Goal: Task Accomplishment & Management: Complete application form

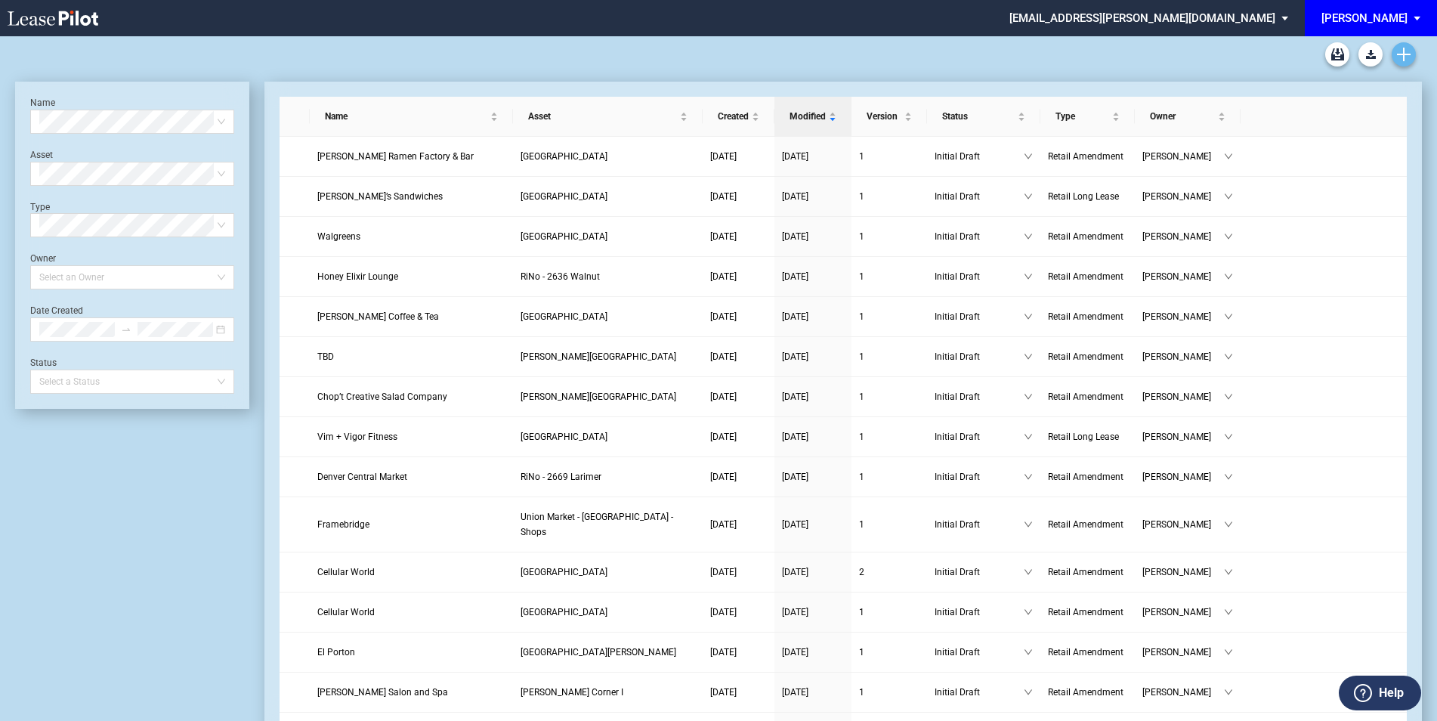
click at [1404, 57] on use "Create new document" at bounding box center [1404, 55] width 14 height 14
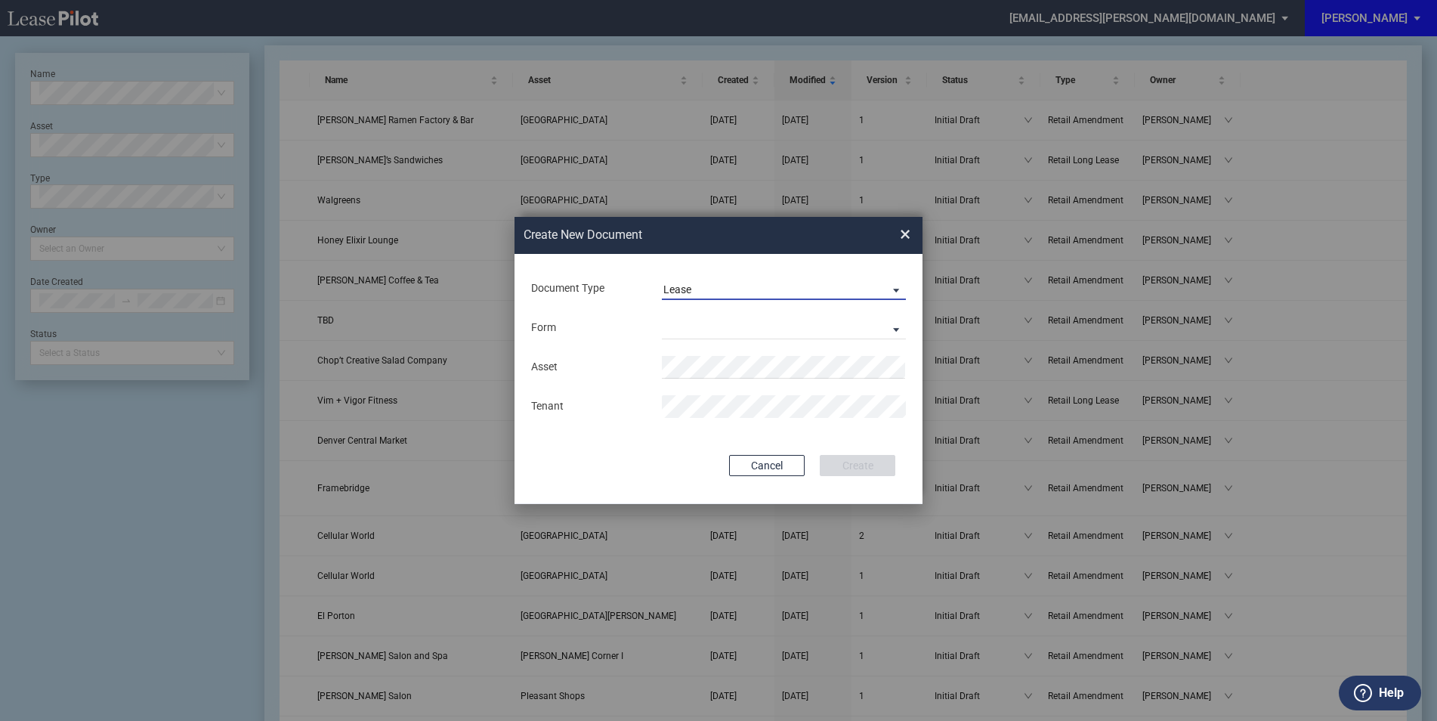
click at [898, 281] on md-select-value "Lease" at bounding box center [784, 288] width 244 height 23
click at [741, 323] on md-option "Amendment" at bounding box center [785, 326] width 268 height 36
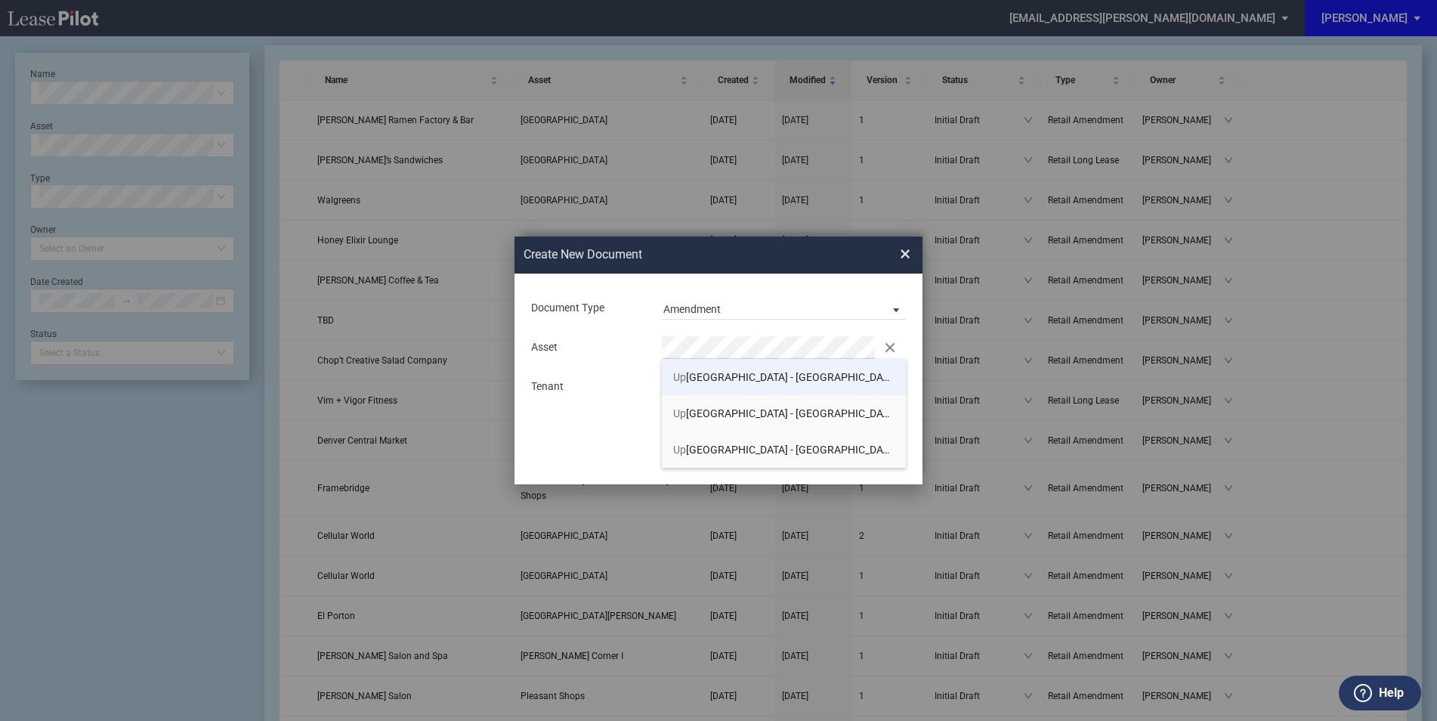
click at [726, 376] on span "[GEOGRAPHIC_DATA] - [GEOGRAPHIC_DATA]" at bounding box center [785, 377] width 224 height 12
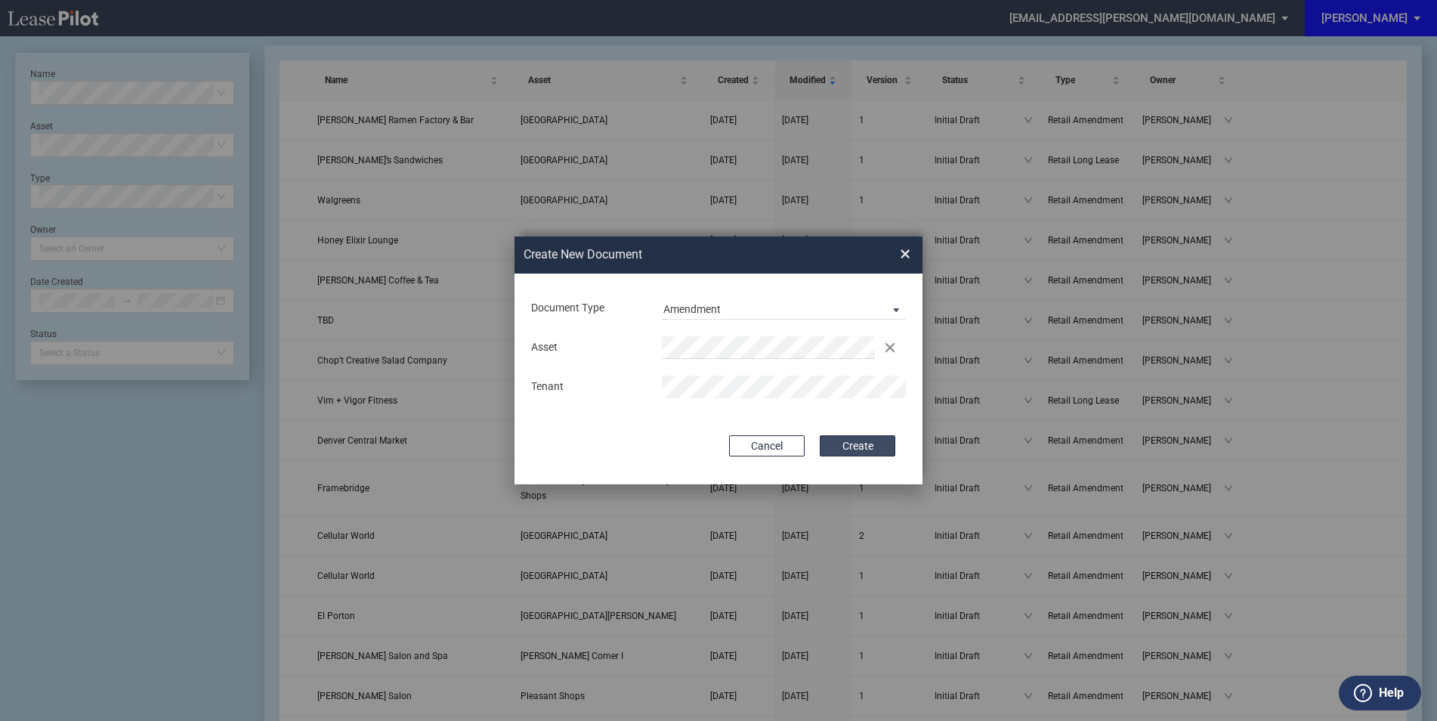
click at [842, 446] on button "Create" at bounding box center [858, 445] width 76 height 21
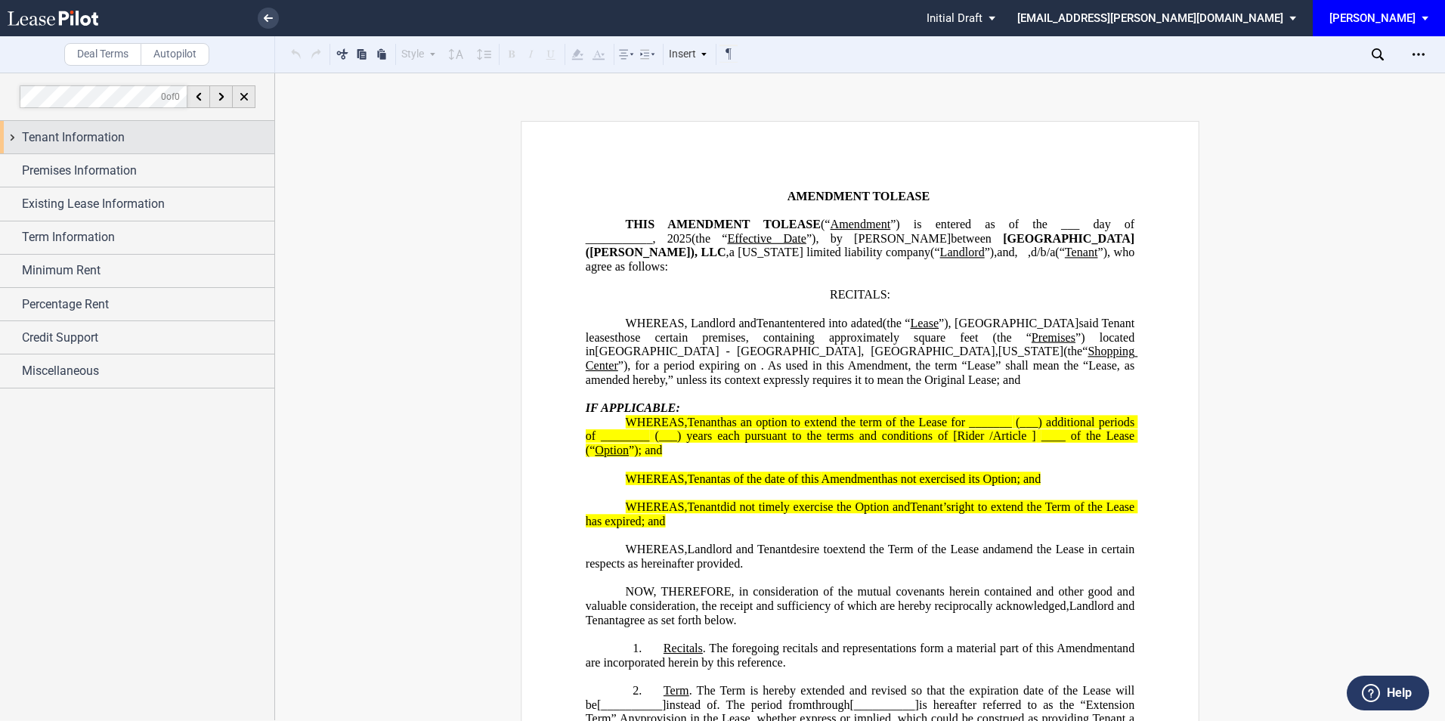
click at [113, 144] on span "Tenant Information" at bounding box center [73, 137] width 103 height 18
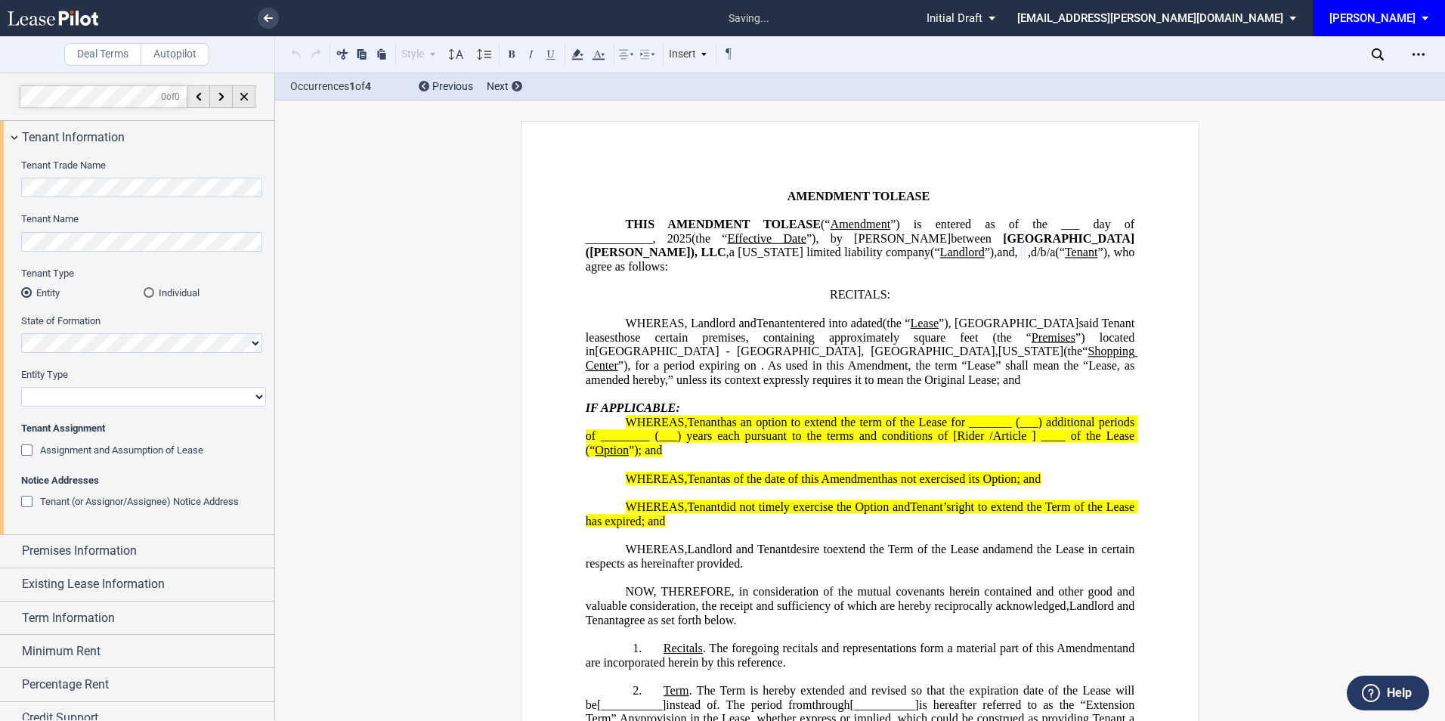
click at [77, 395] on select "Corporation Limited Liability Company General Partnership Limited Partnership O…" at bounding box center [143, 397] width 245 height 20
select select "limited liability company"
click at [21, 387] on select "Corporation Limited Liability Company General Partnership Limited Partnership O…" at bounding box center [143, 397] width 245 height 20
click at [72, 542] on span "Premises Information" at bounding box center [79, 551] width 115 height 18
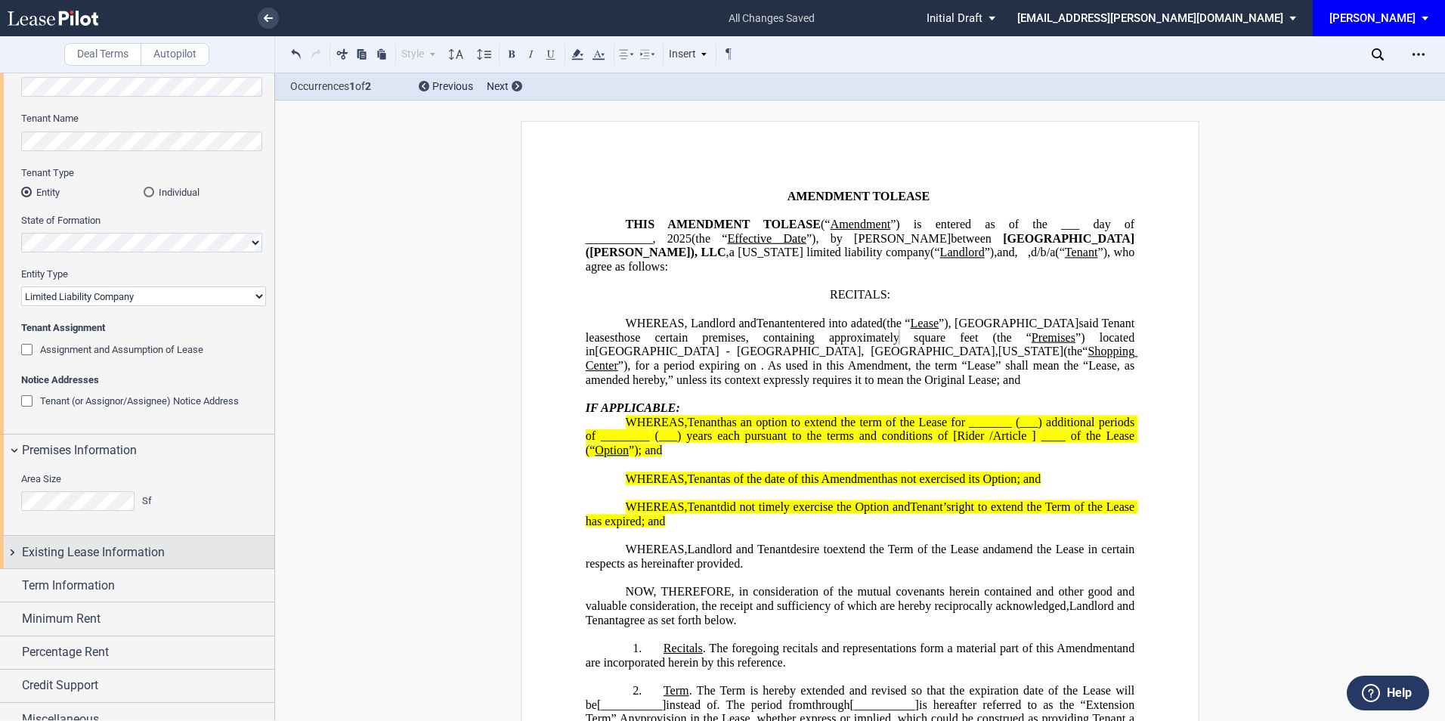
click at [73, 548] on span "Existing Lease Information" at bounding box center [93, 552] width 143 height 18
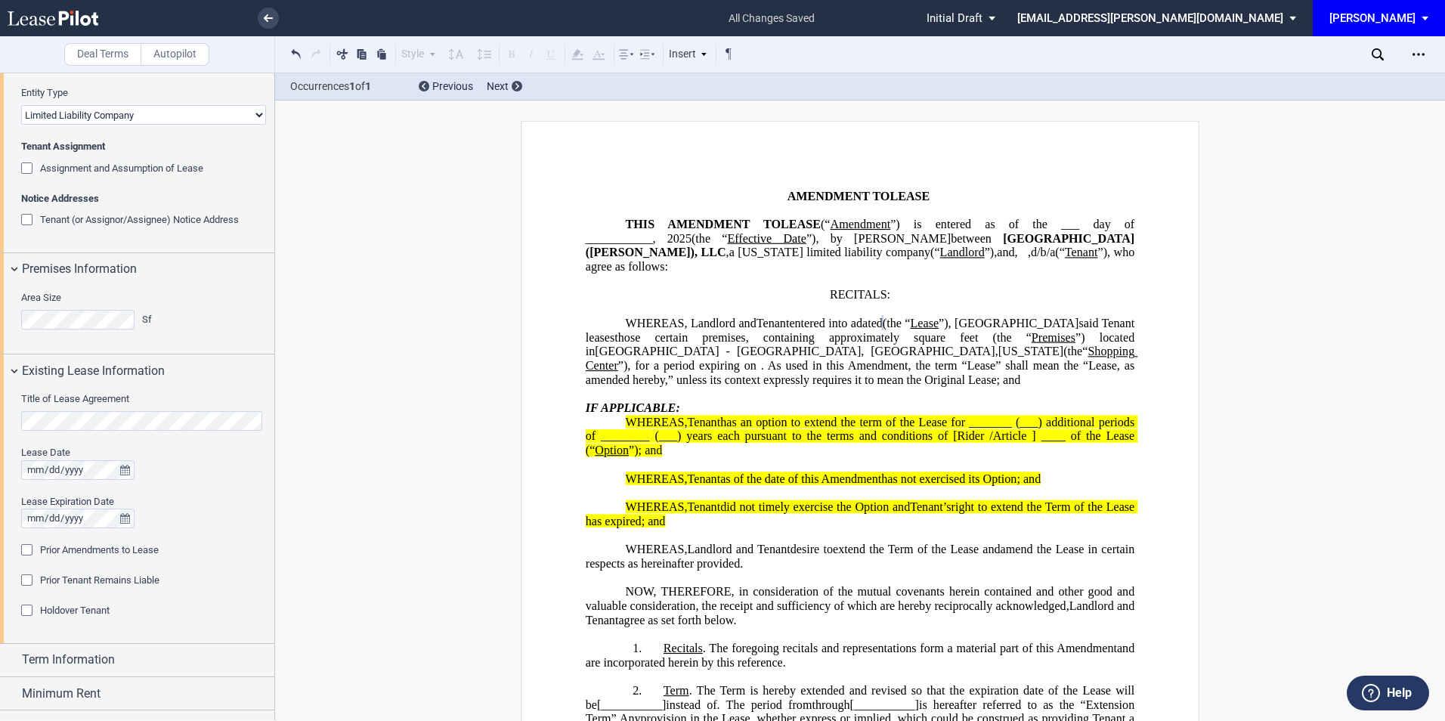
scroll to position [302, 0]
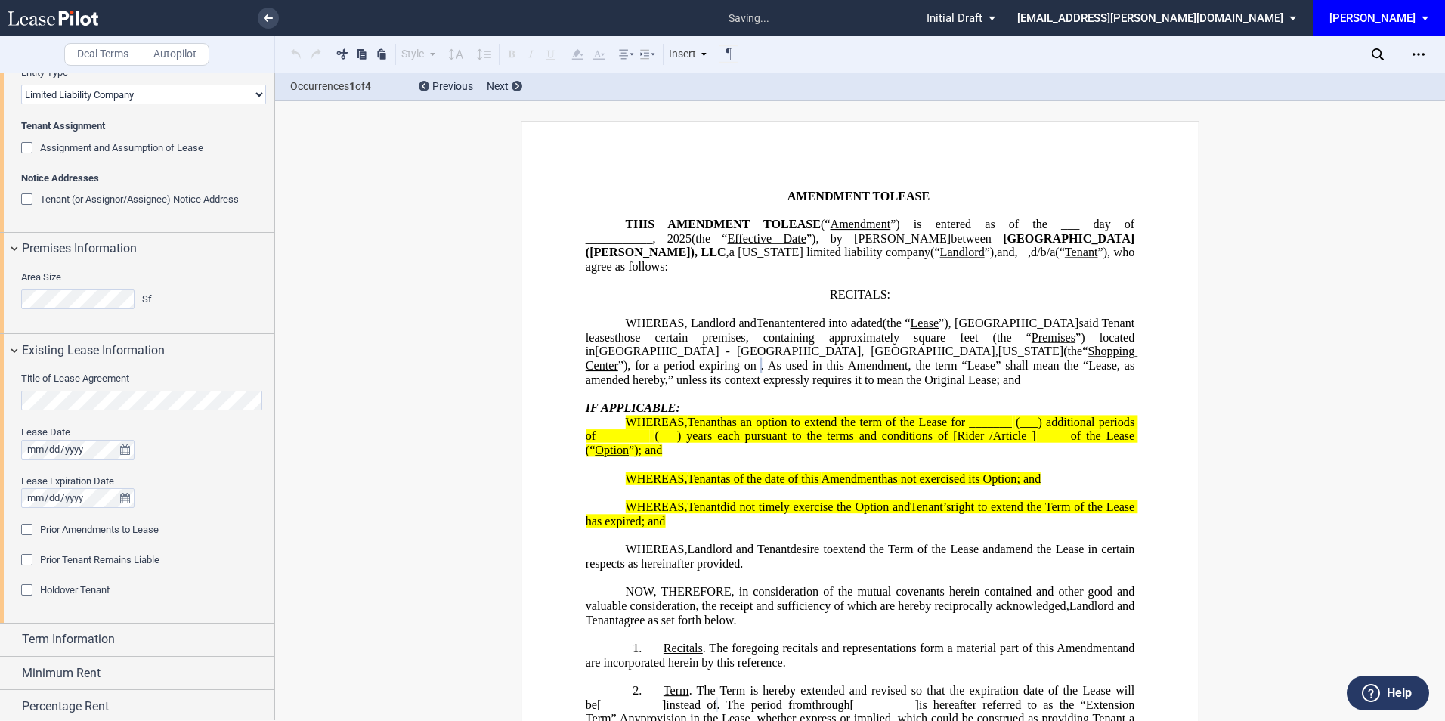
click at [30, 528] on div "Prior Amendments to Lease" at bounding box center [28, 531] width 15 height 15
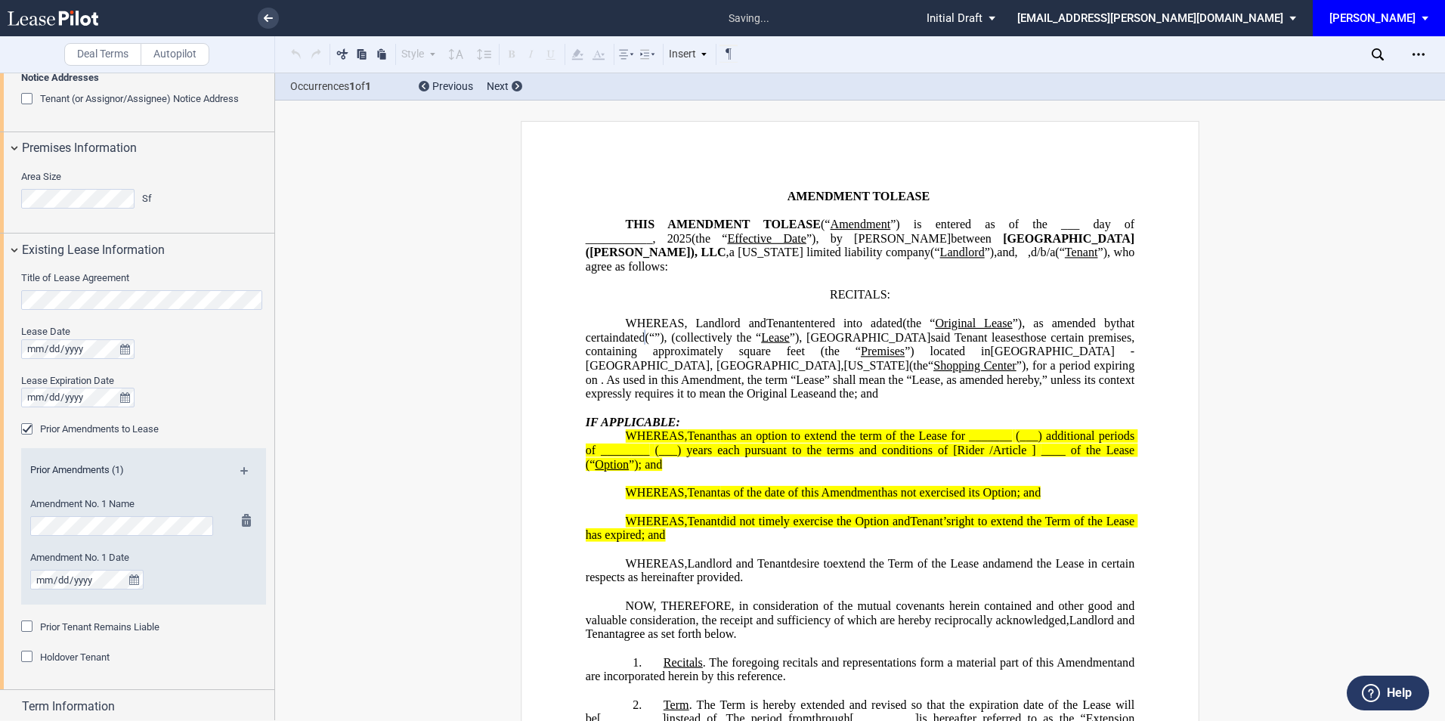
scroll to position [504, 0]
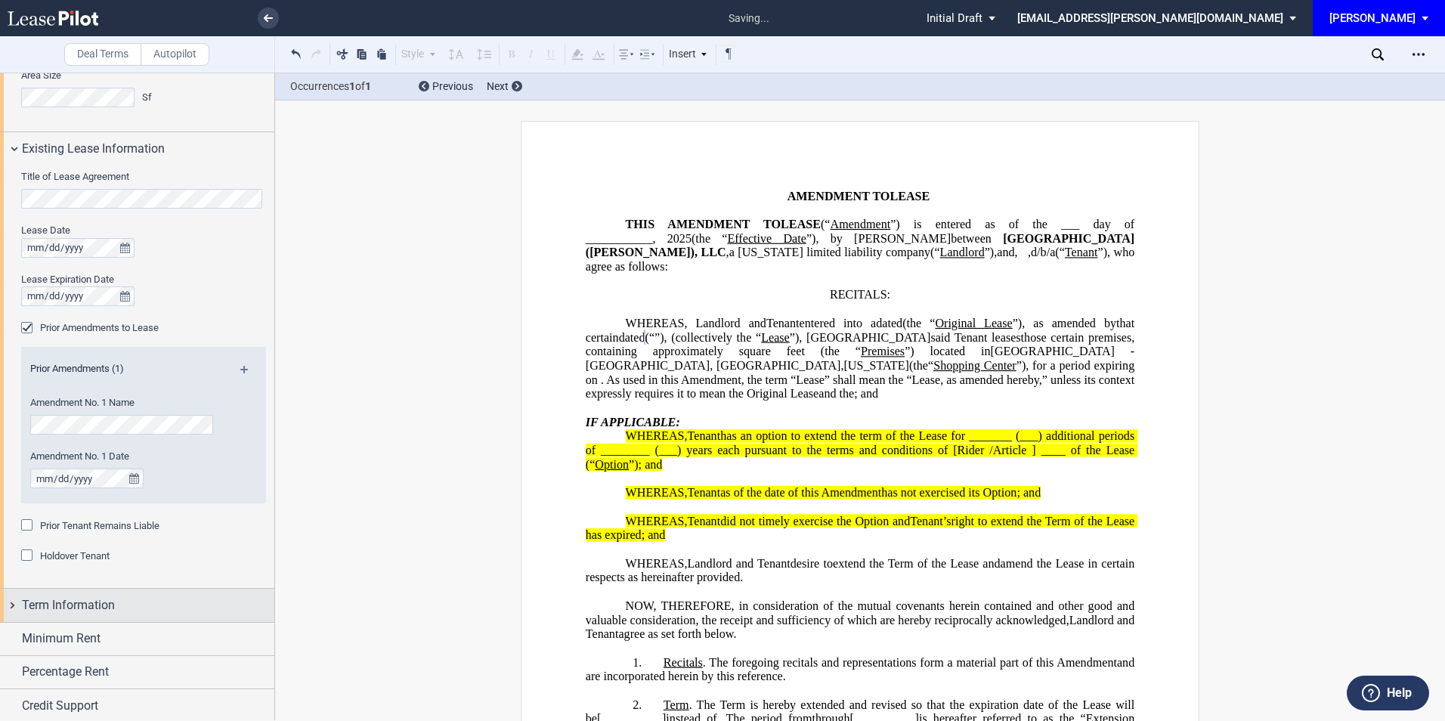
click at [39, 605] on span "Term Information" at bounding box center [68, 605] width 93 height 18
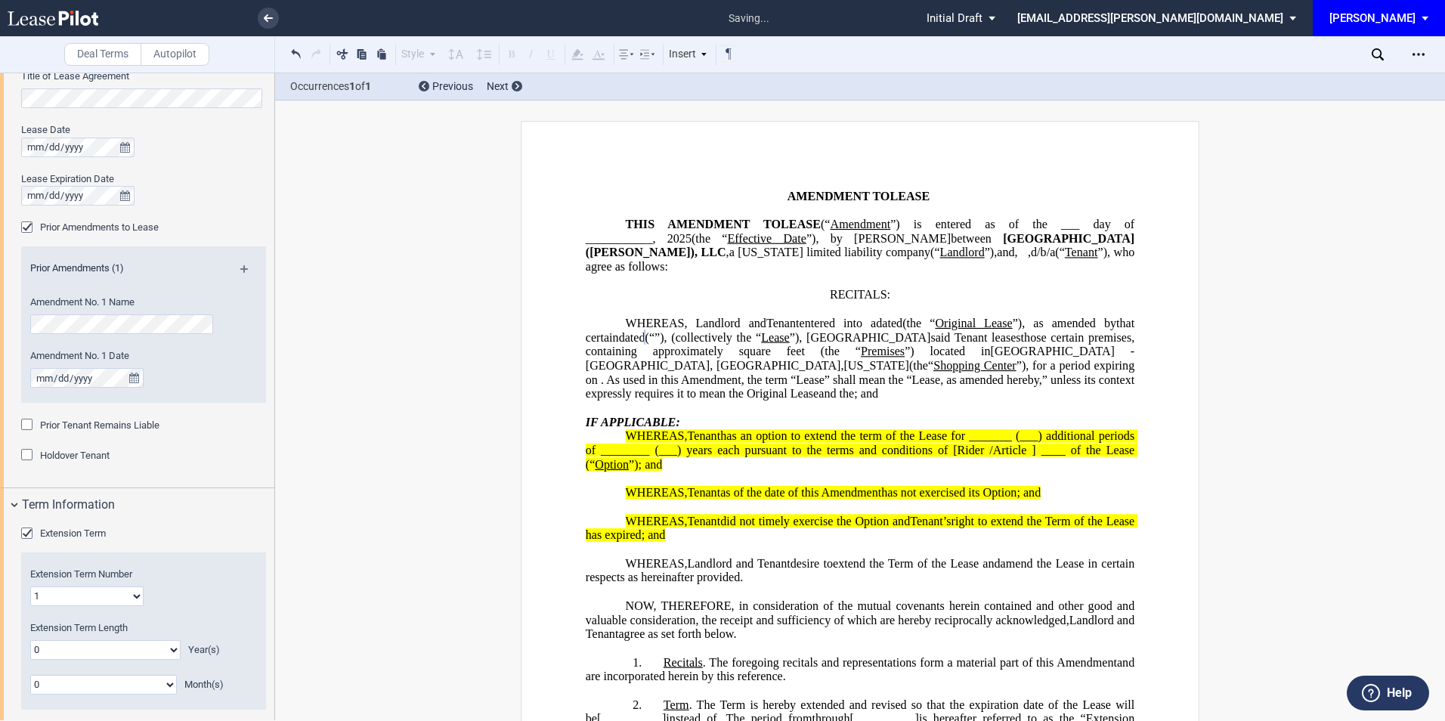
click at [25, 535] on div "Extension Term" at bounding box center [28, 534] width 15 height 15
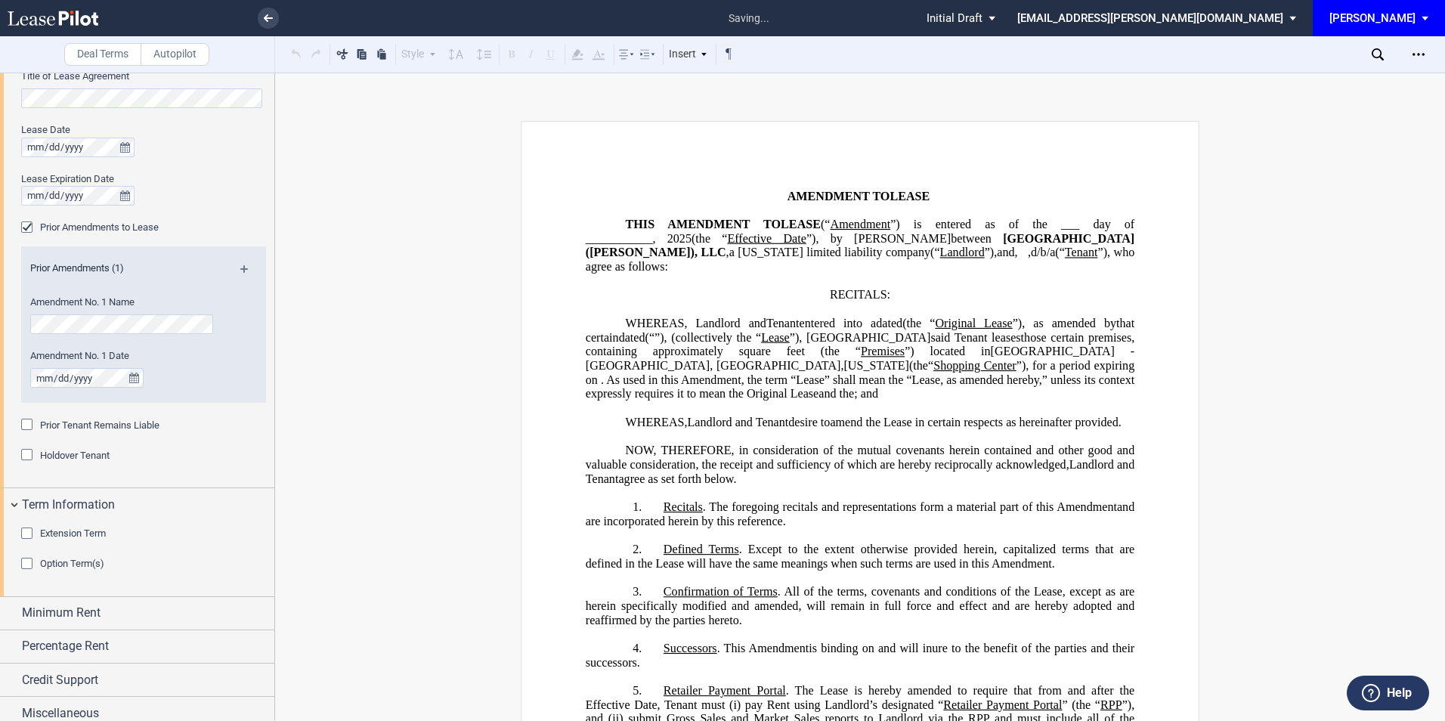
scroll to position [614, 0]
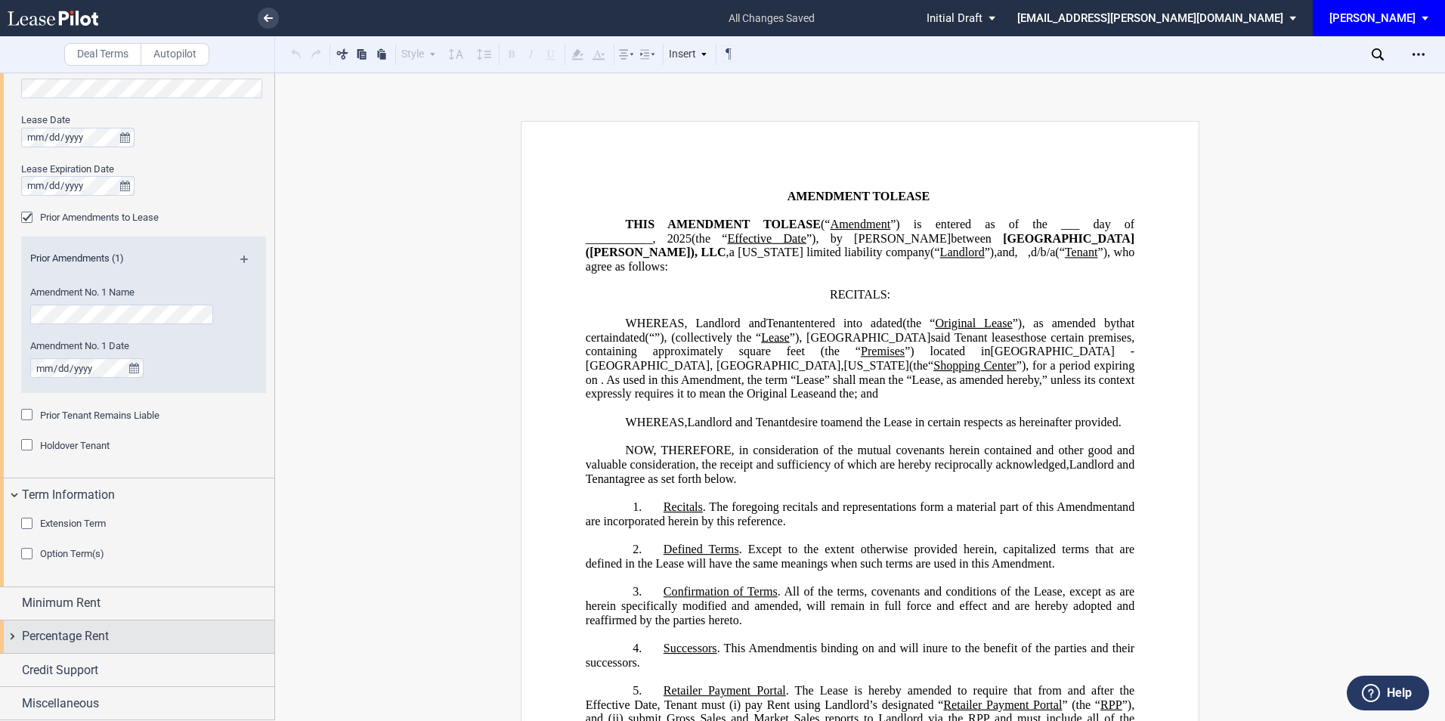
click at [118, 638] on div "Percentage Rent" at bounding box center [148, 636] width 252 height 18
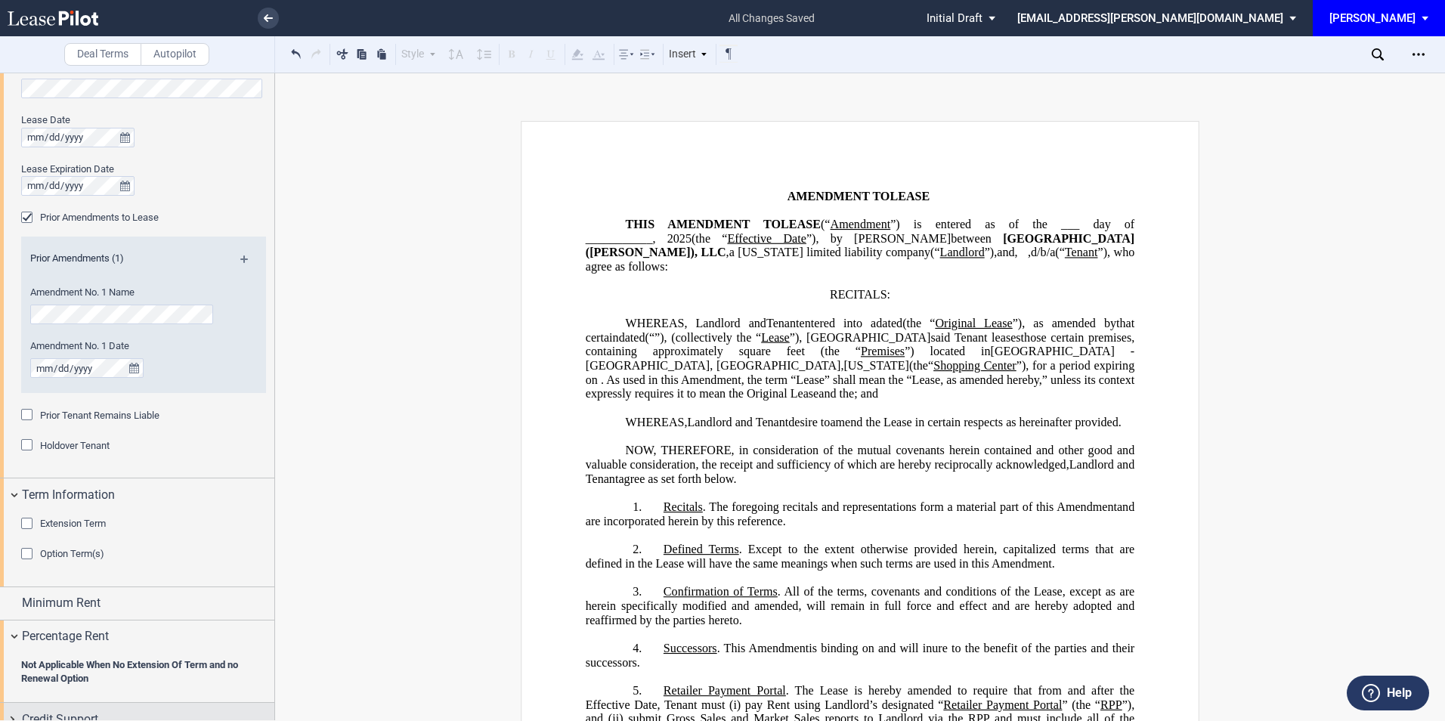
scroll to position [664, 0]
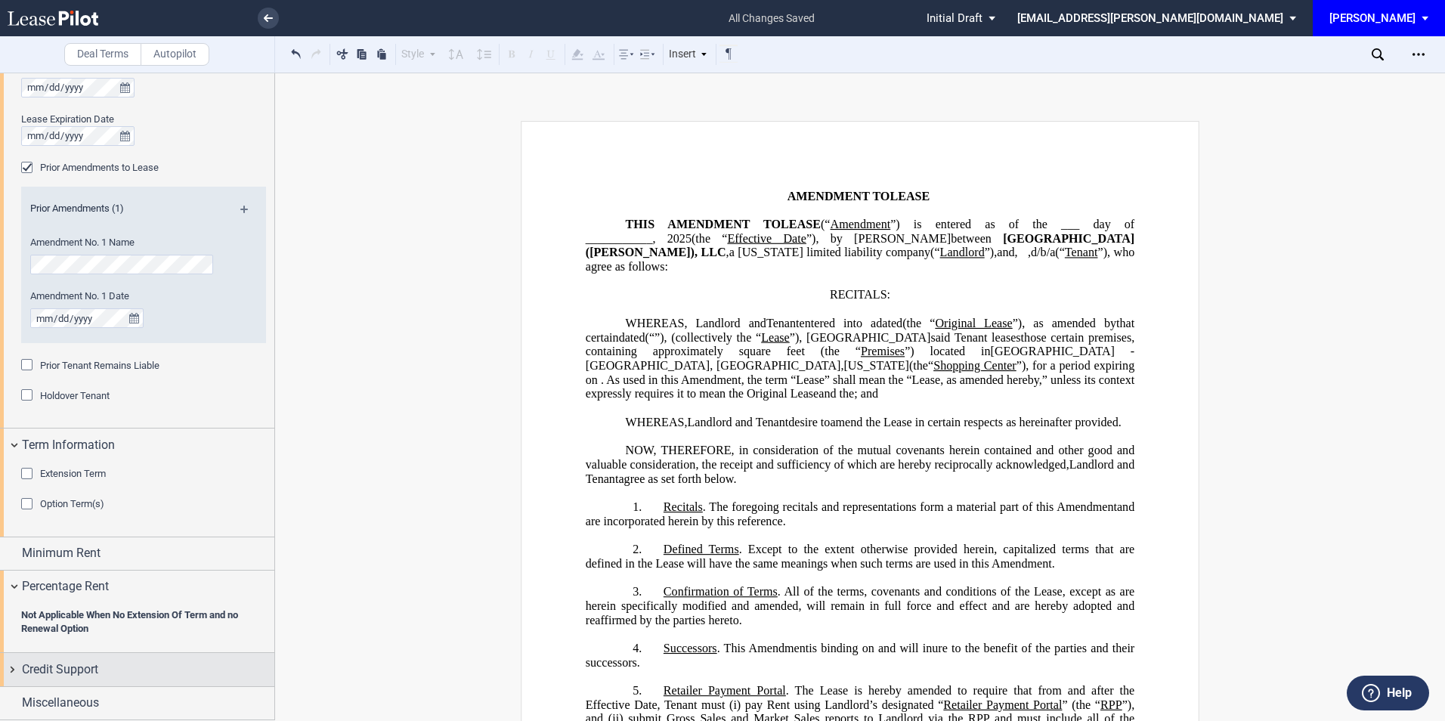
click at [113, 672] on div "Credit Support" at bounding box center [148, 669] width 252 height 18
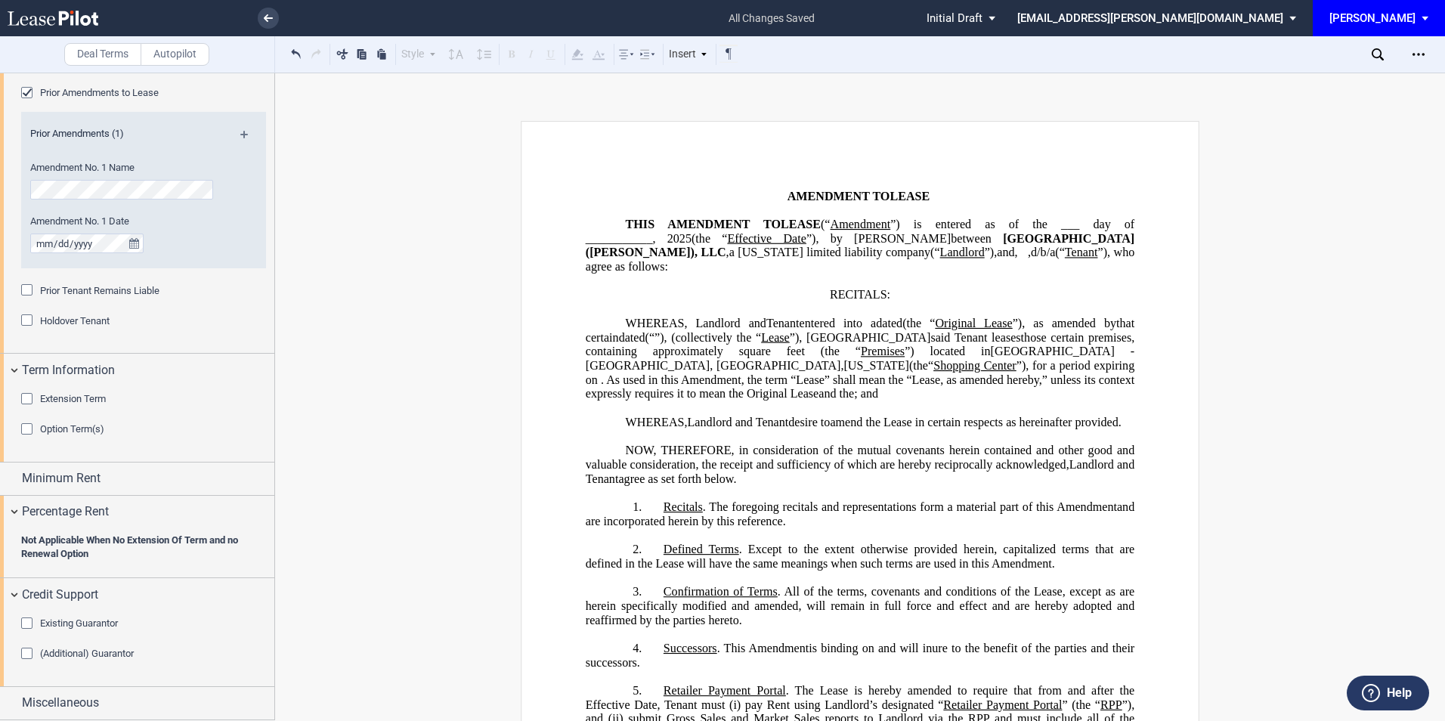
click at [31, 626] on div "Existing Guarantor" at bounding box center [28, 624] width 15 height 15
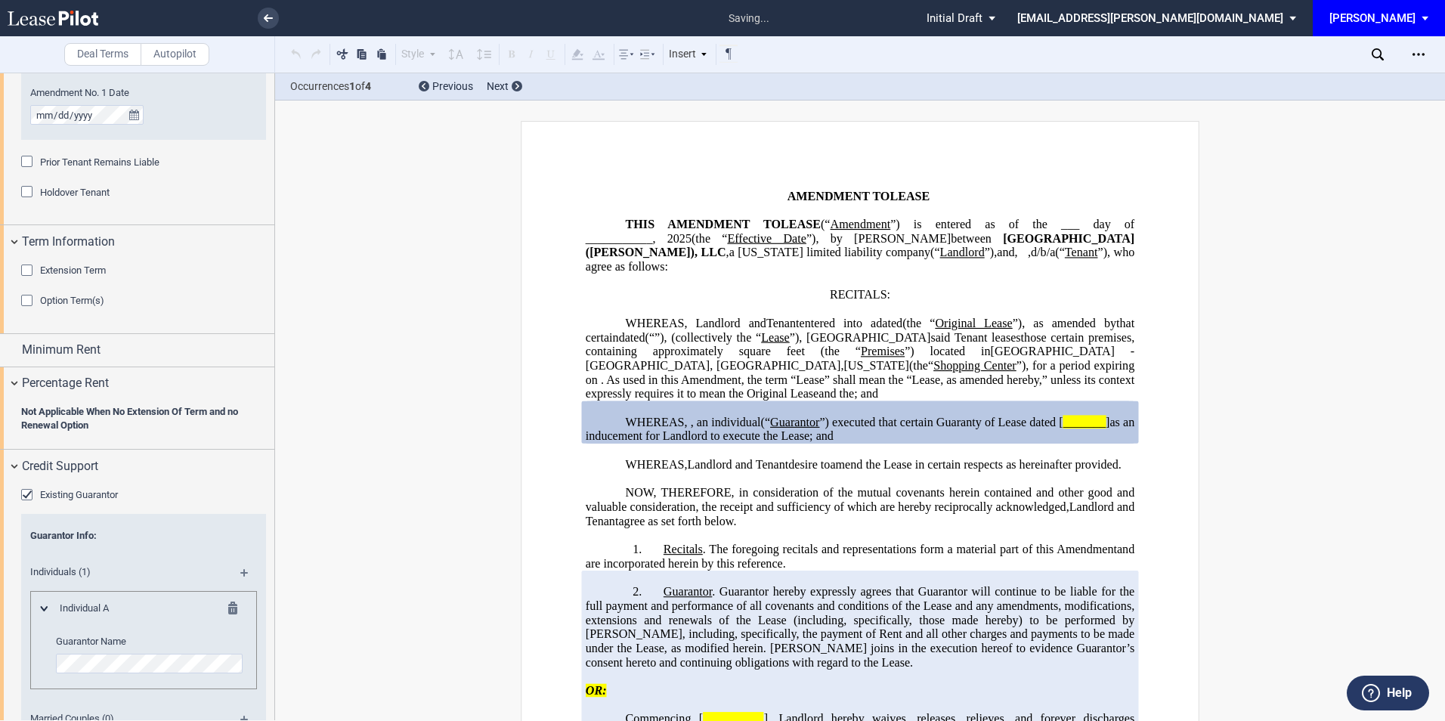
scroll to position [1006, 0]
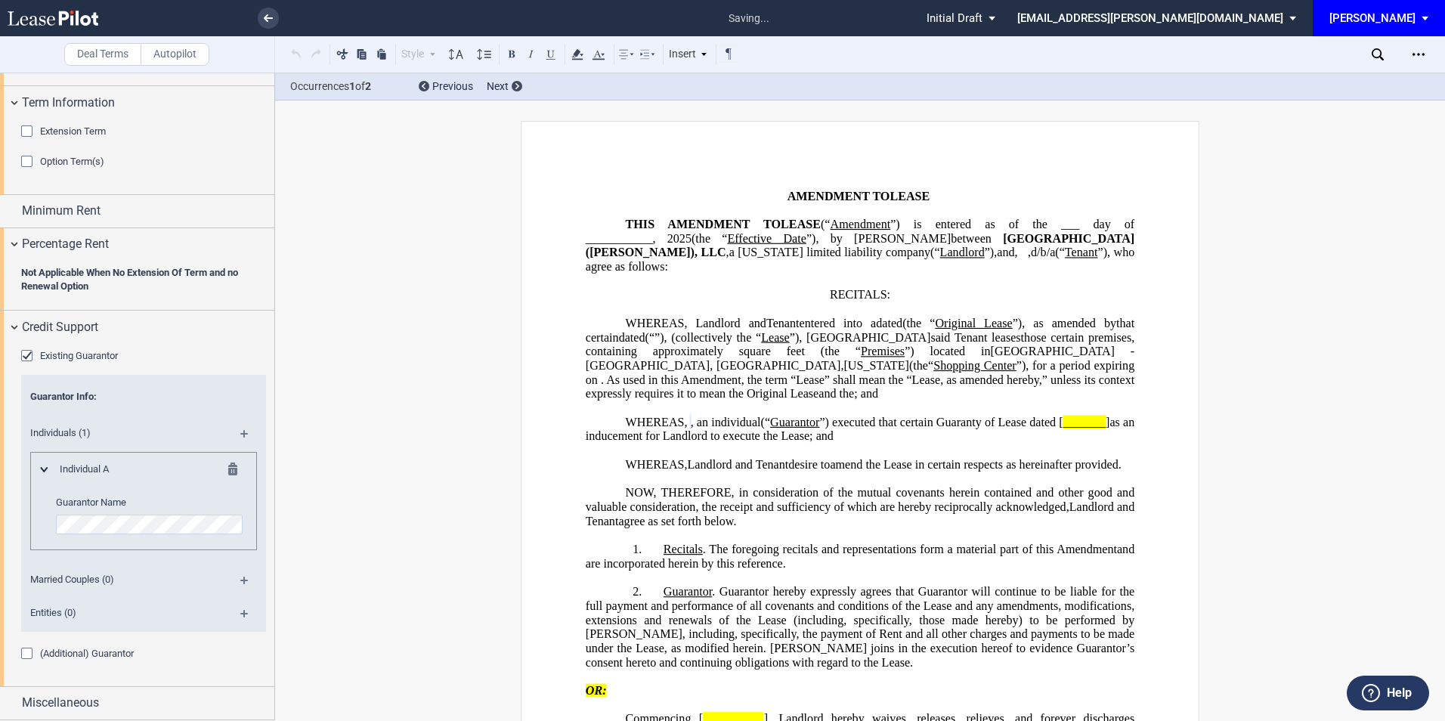
click at [243, 435] on md-icon at bounding box center [250, 439] width 20 height 18
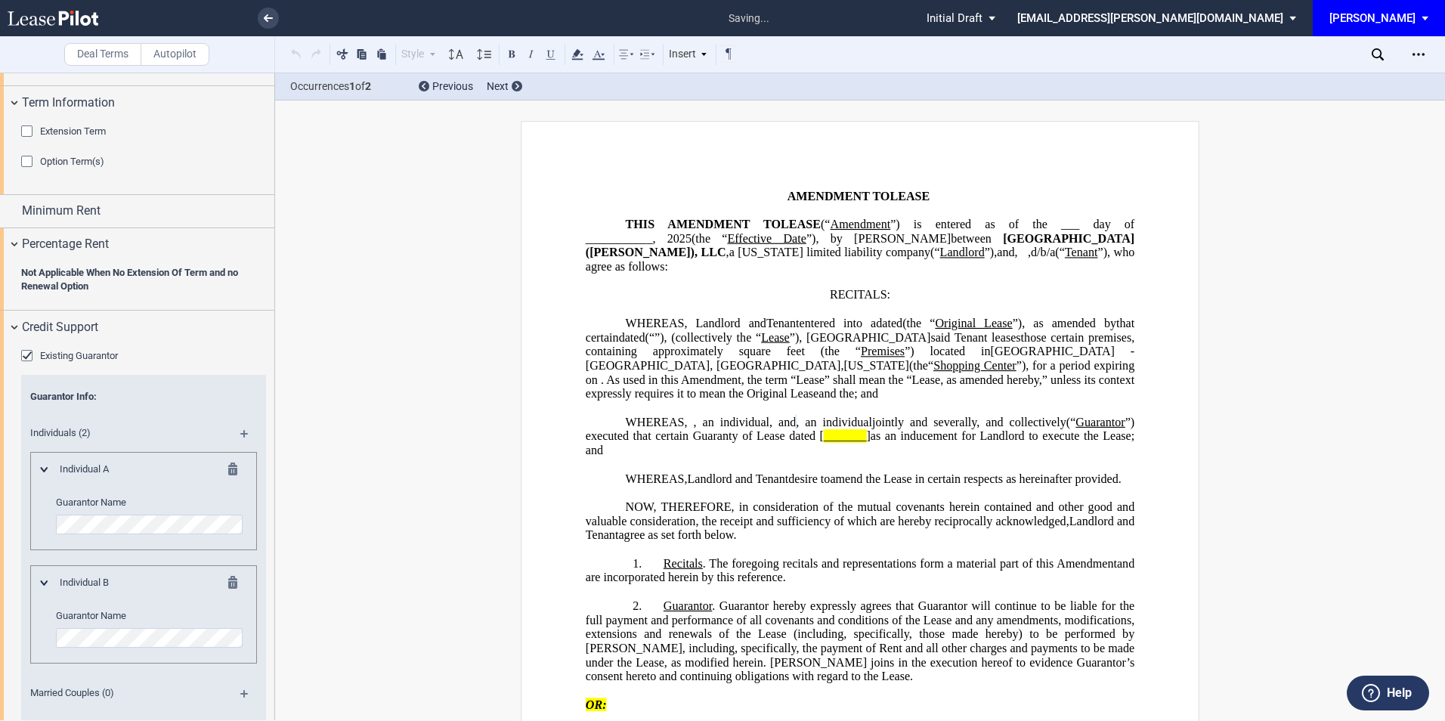
click at [243, 432] on md-icon at bounding box center [250, 439] width 20 height 18
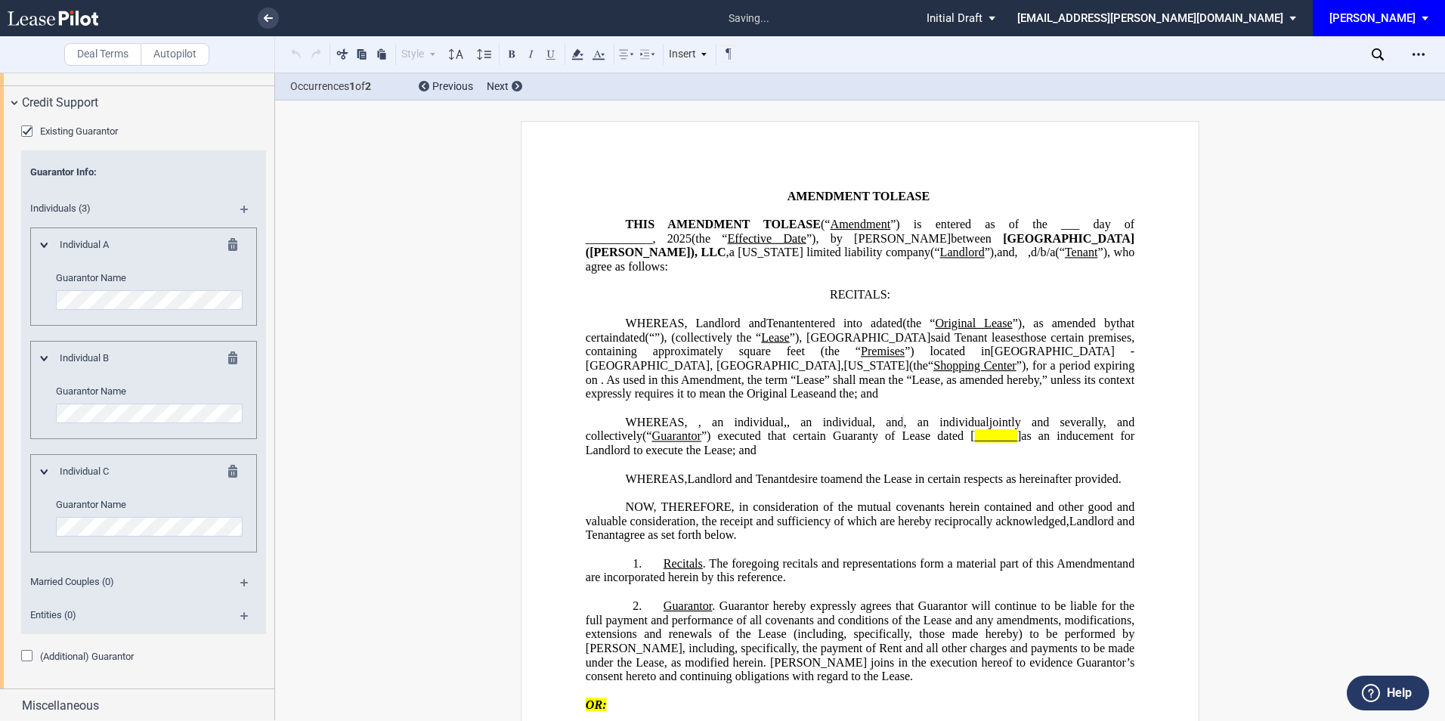
scroll to position [1233, 0]
click at [91, 699] on span "Miscellaneous" at bounding box center [60, 703] width 77 height 18
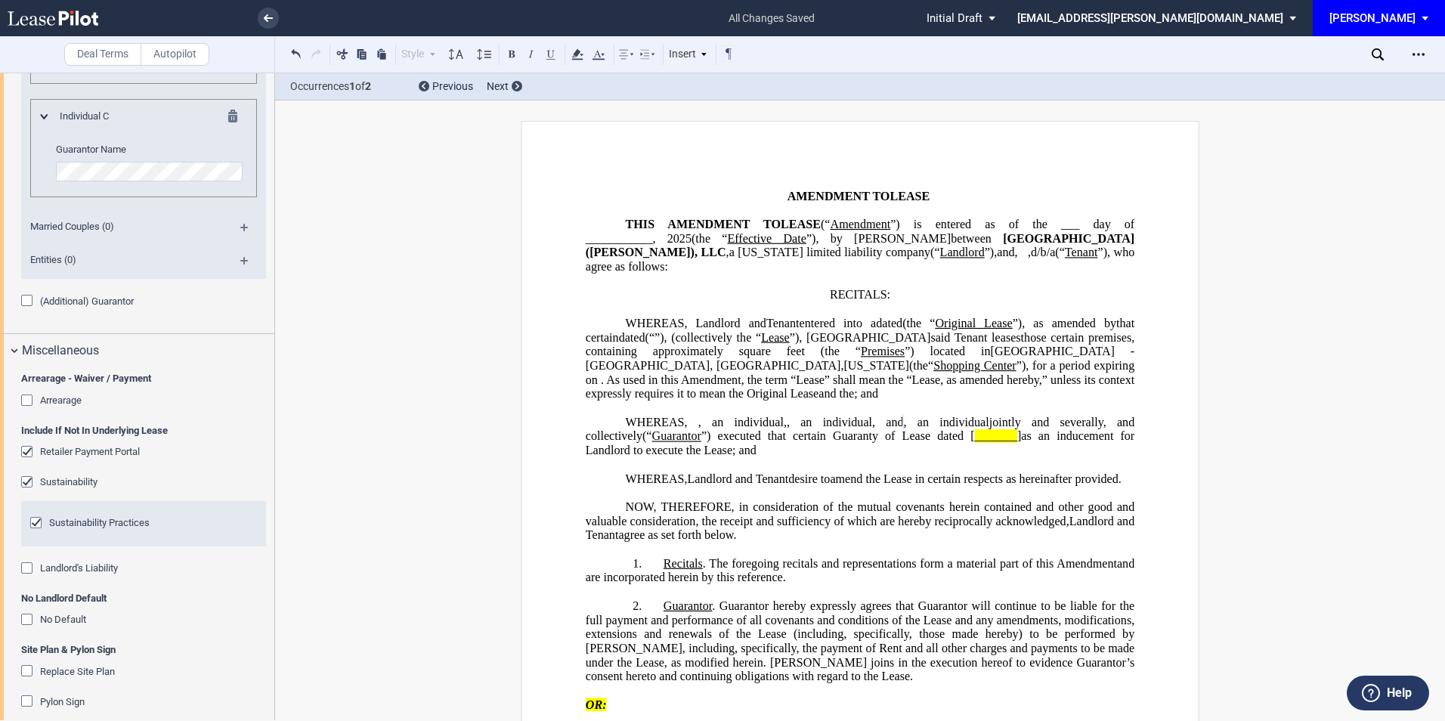
scroll to position [1600, 0]
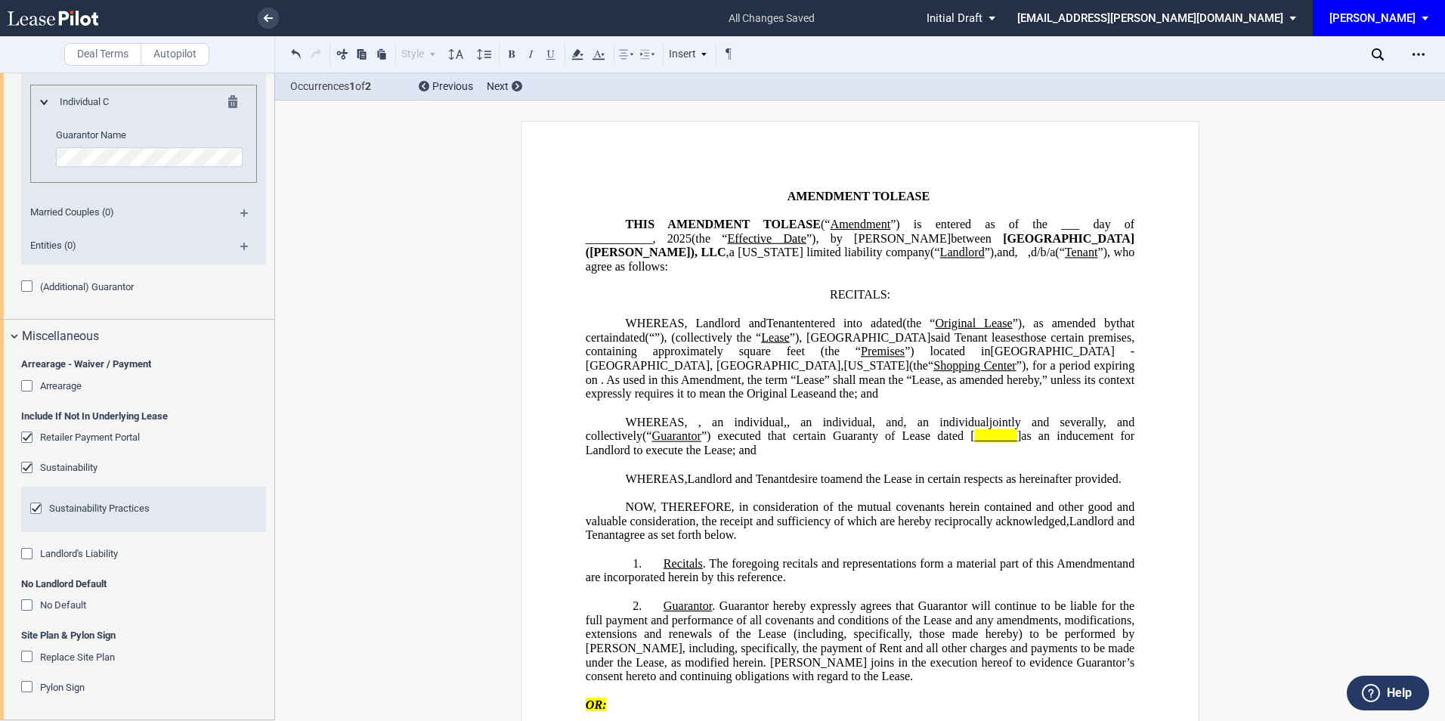
click at [26, 603] on div "No Default" at bounding box center [28, 606] width 15 height 15
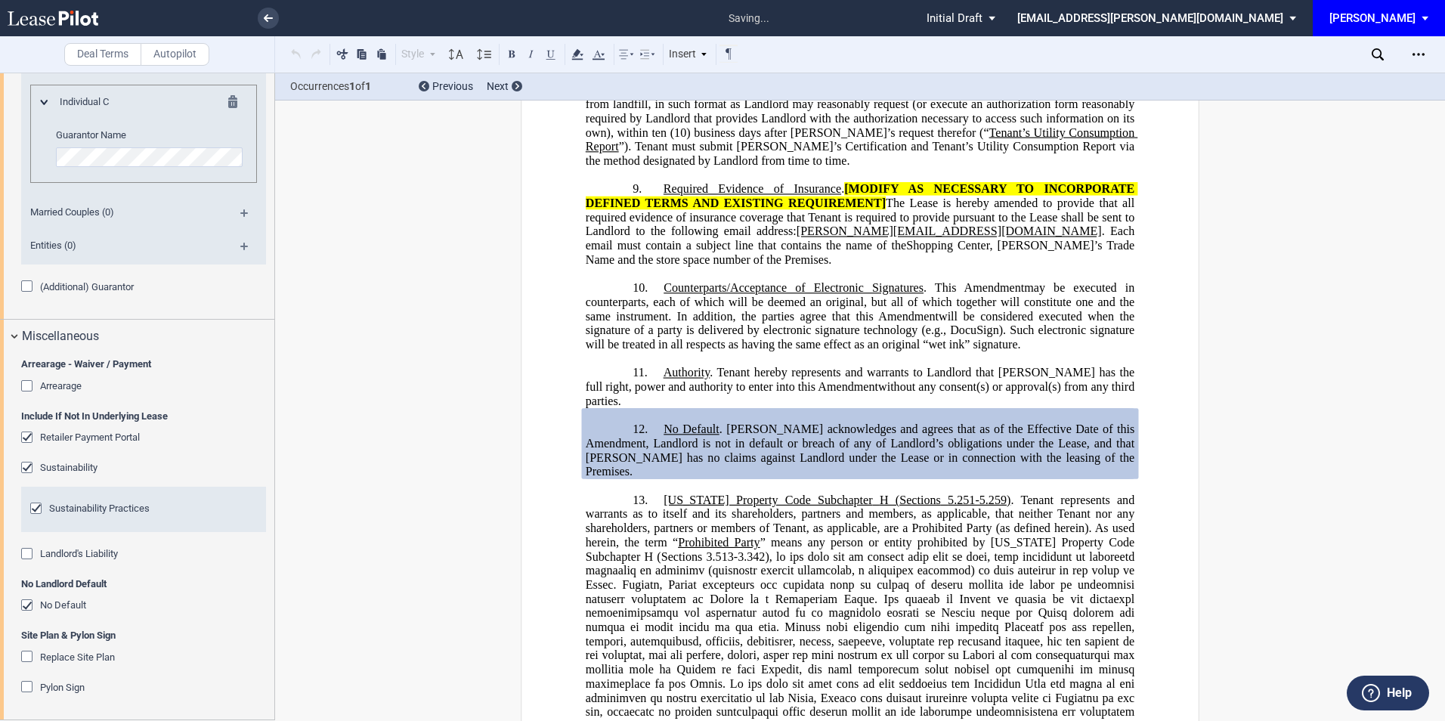
scroll to position [1548, 0]
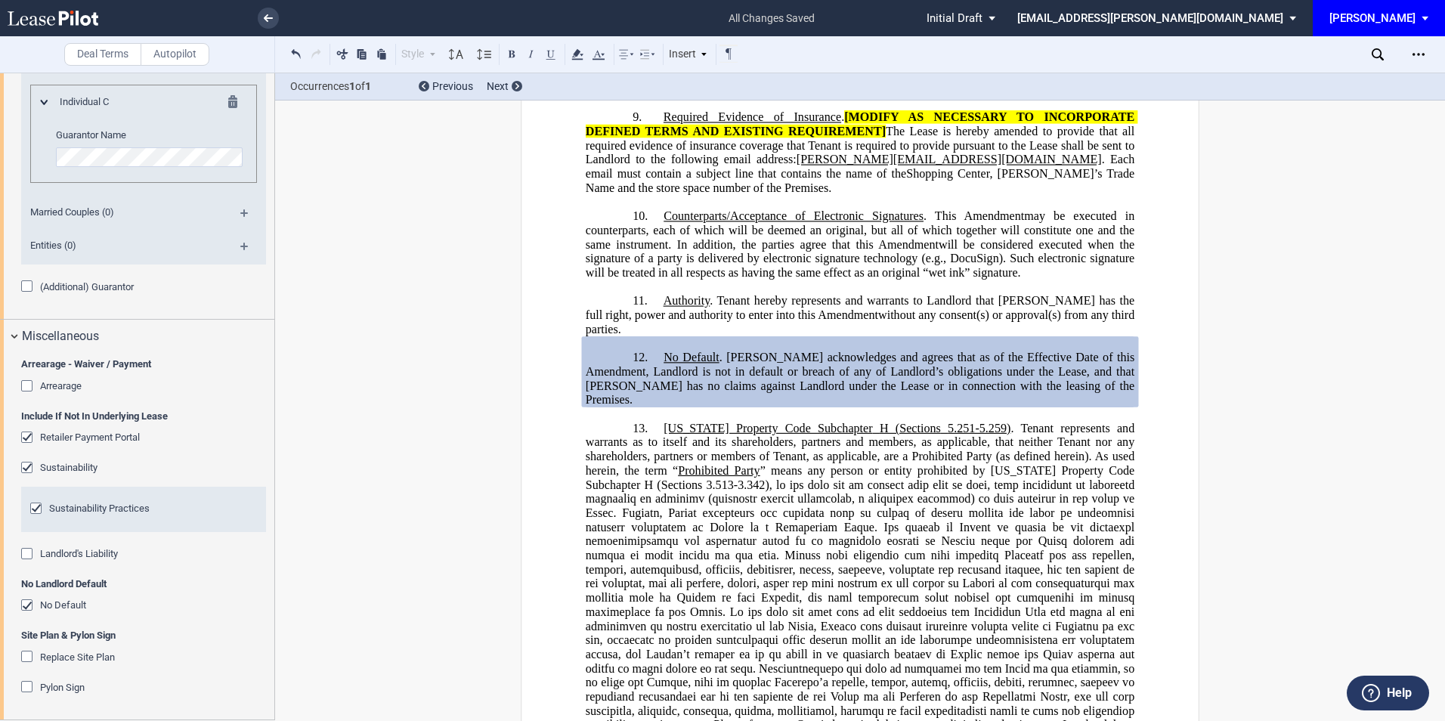
click at [24, 439] on div "Retailer Payment Portal" at bounding box center [28, 438] width 15 height 15
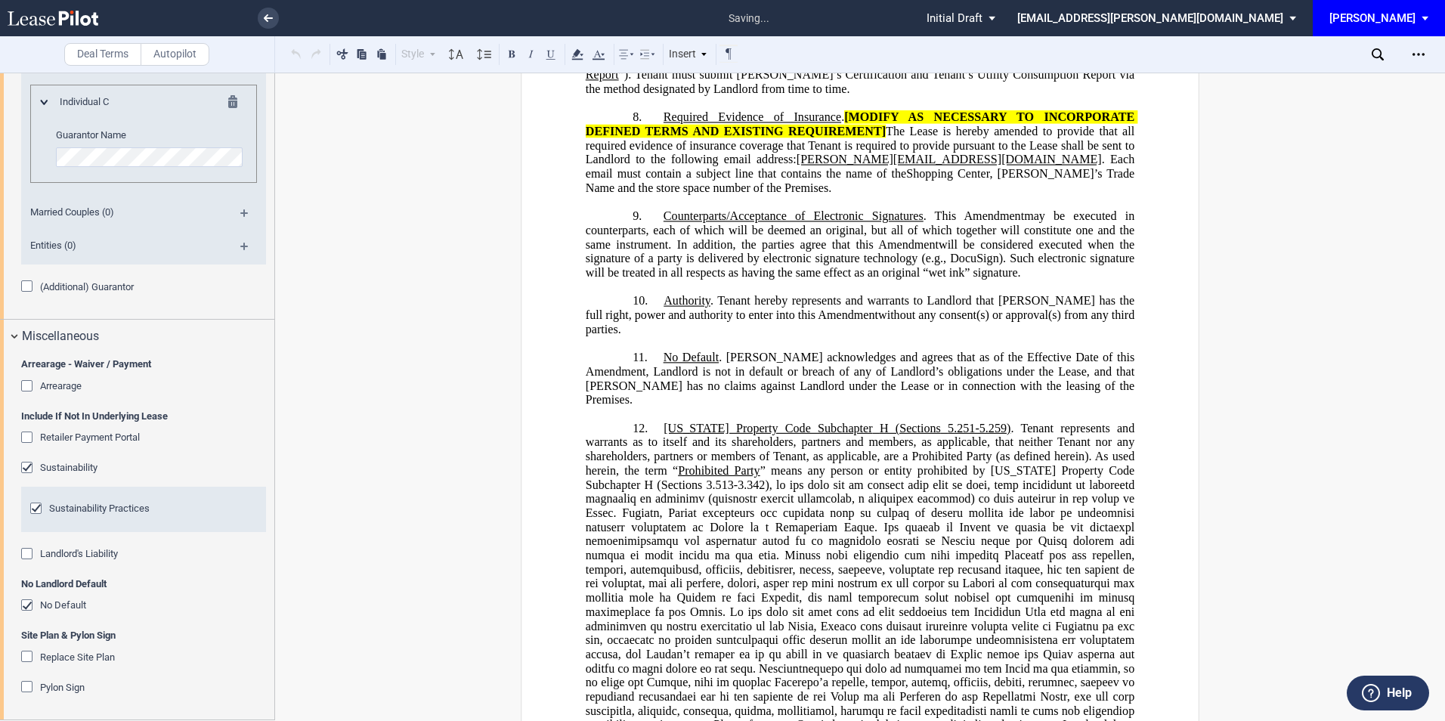
click at [24, 469] on div "Sustainability" at bounding box center [28, 469] width 15 height 15
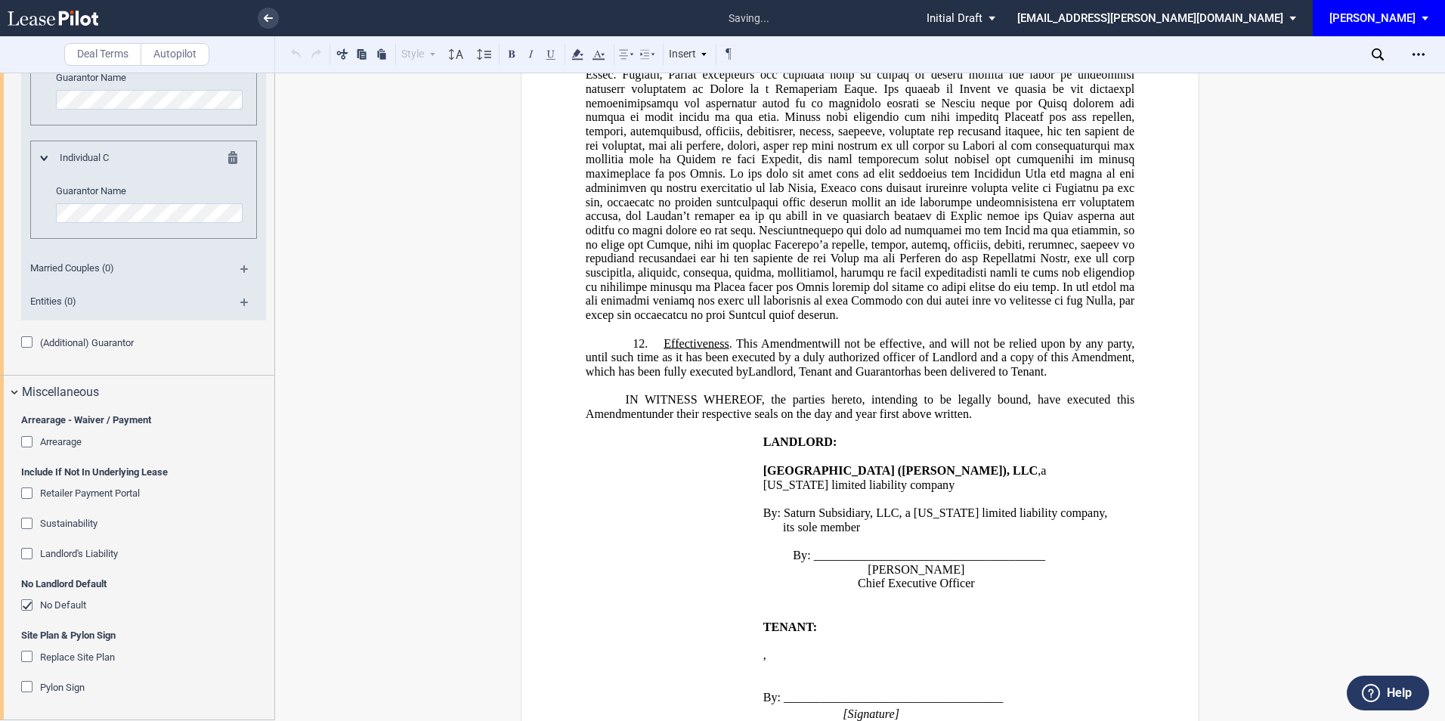
click at [26, 527] on div "Sustainability" at bounding box center [28, 525] width 15 height 15
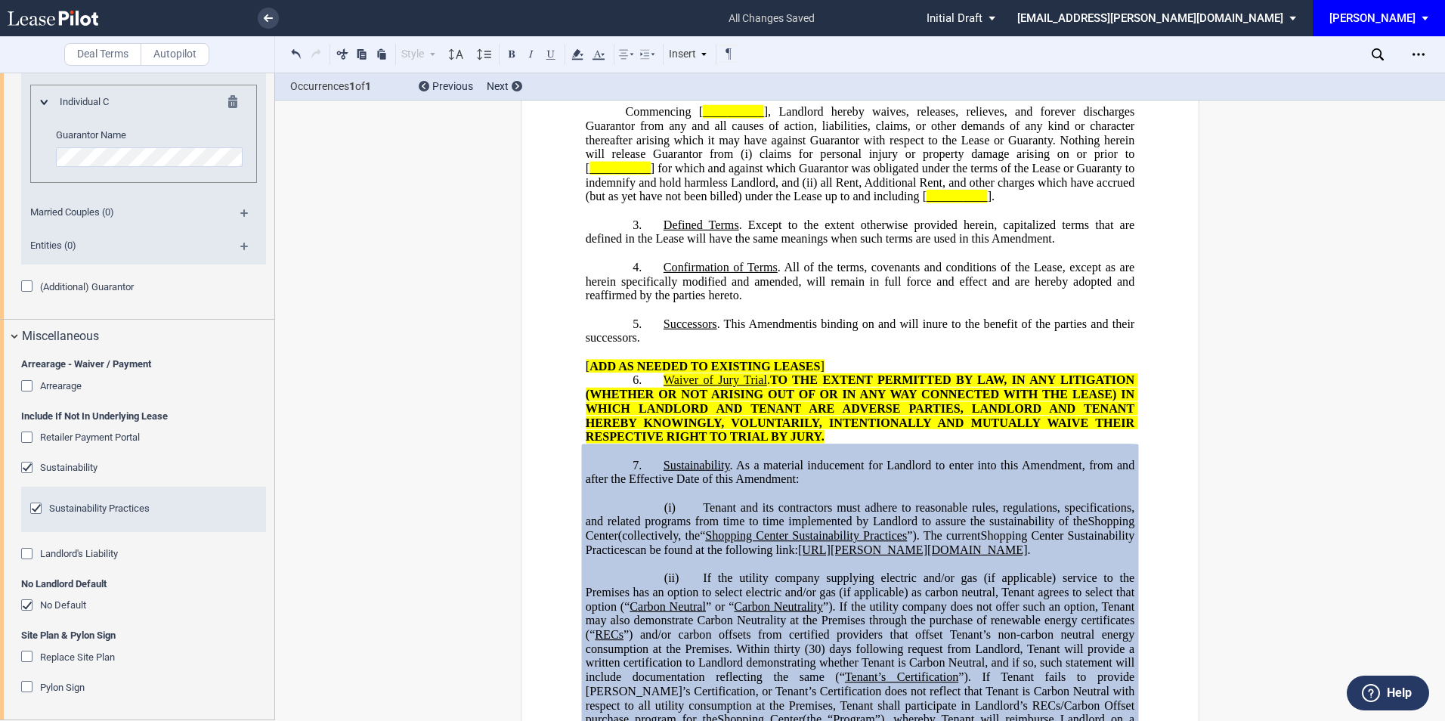
scroll to position [0, 0]
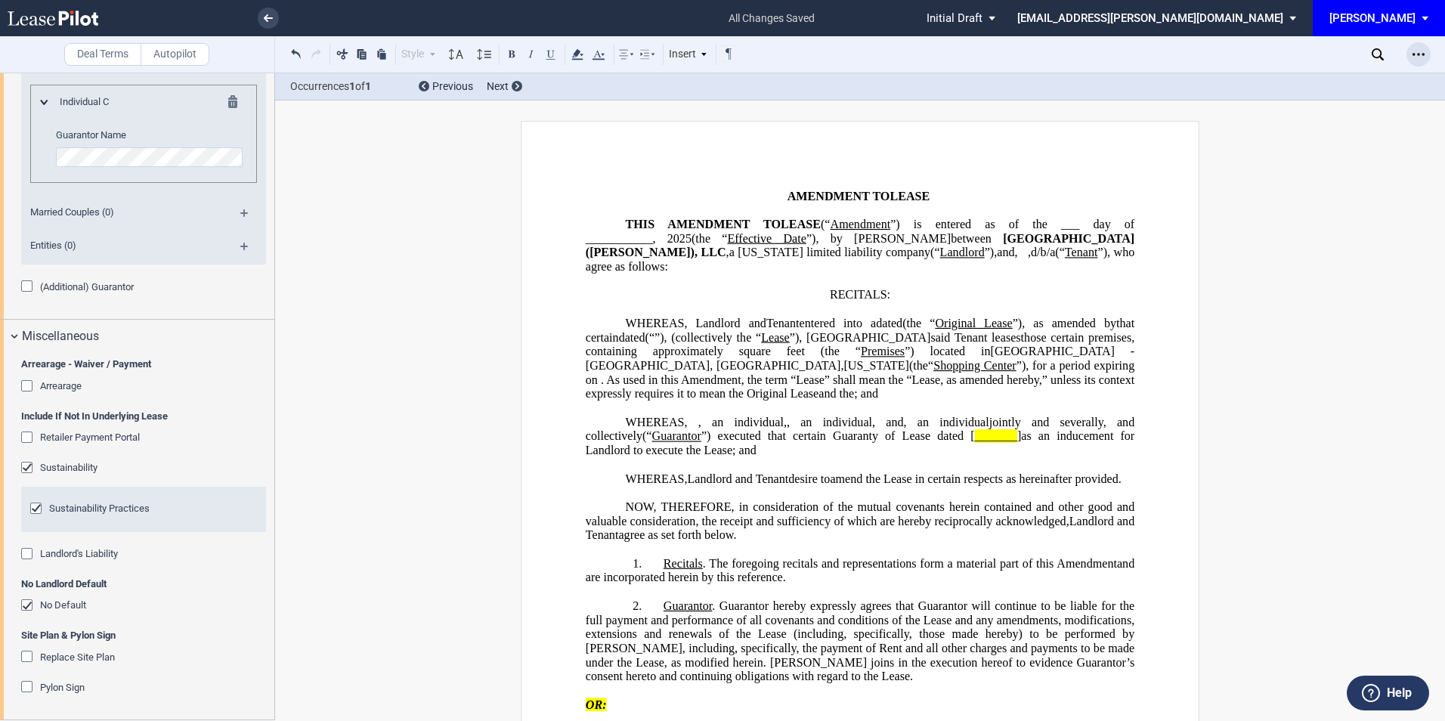
click at [1422, 54] on use "Open Lease options menu" at bounding box center [1418, 54] width 12 height 2
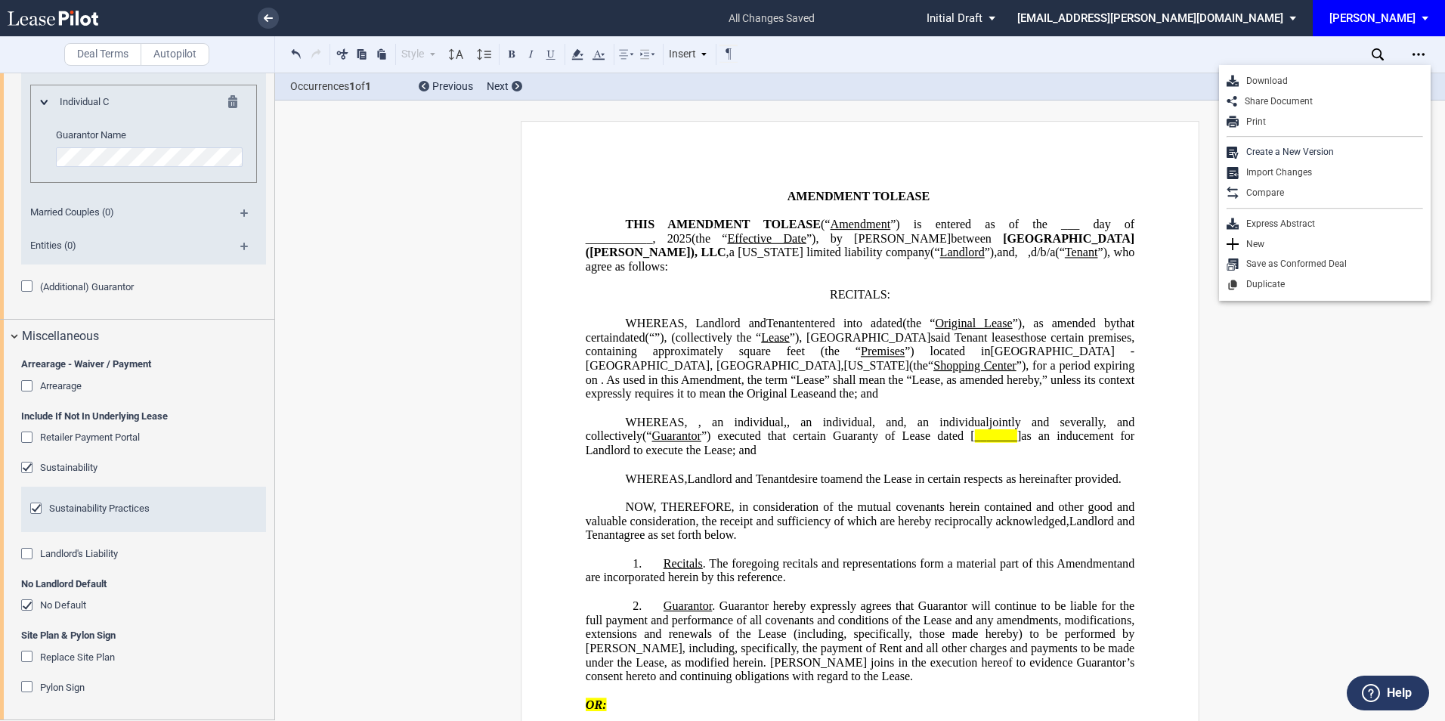
click at [1290, 70] on div "Download Share Document Print Create a New Version Import Changes Compare Expre…" at bounding box center [1325, 183] width 212 height 236
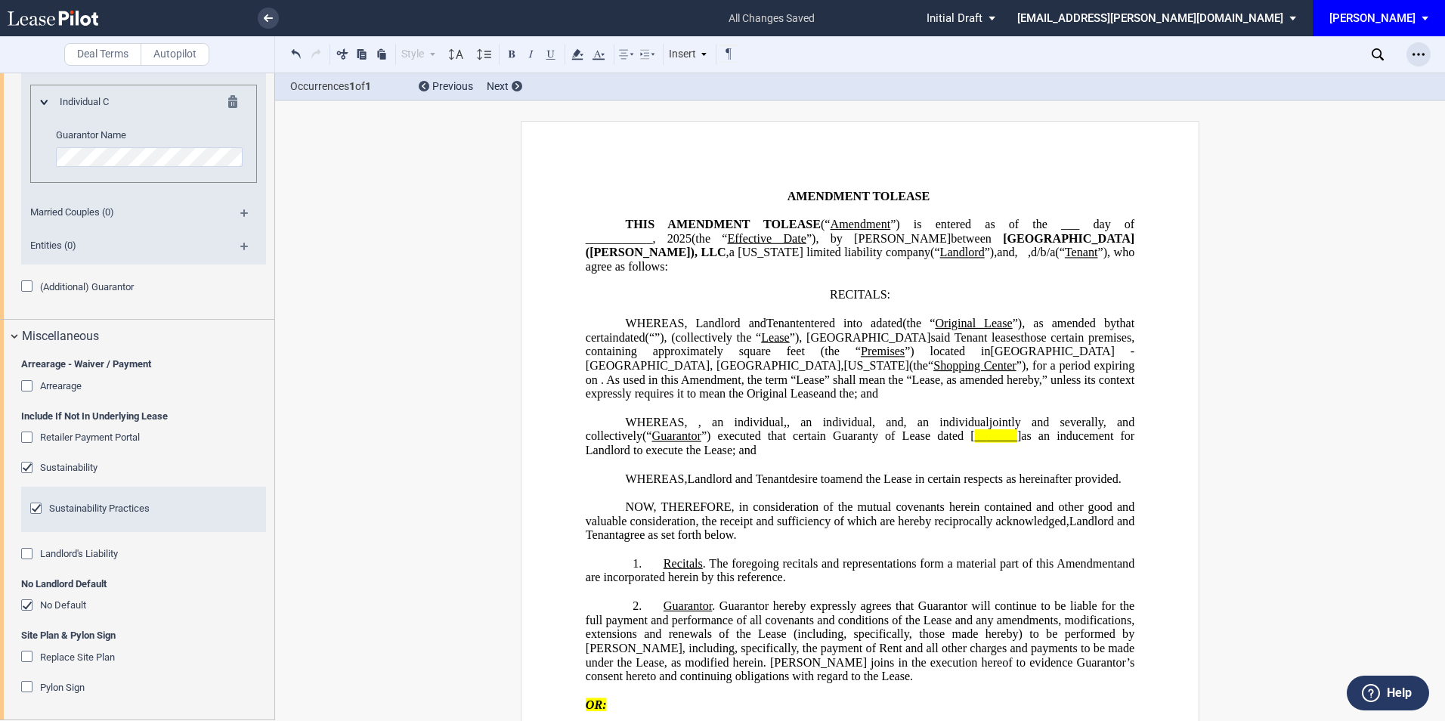
click at [1421, 51] on icon "Open Lease options menu" at bounding box center [1418, 54] width 12 height 12
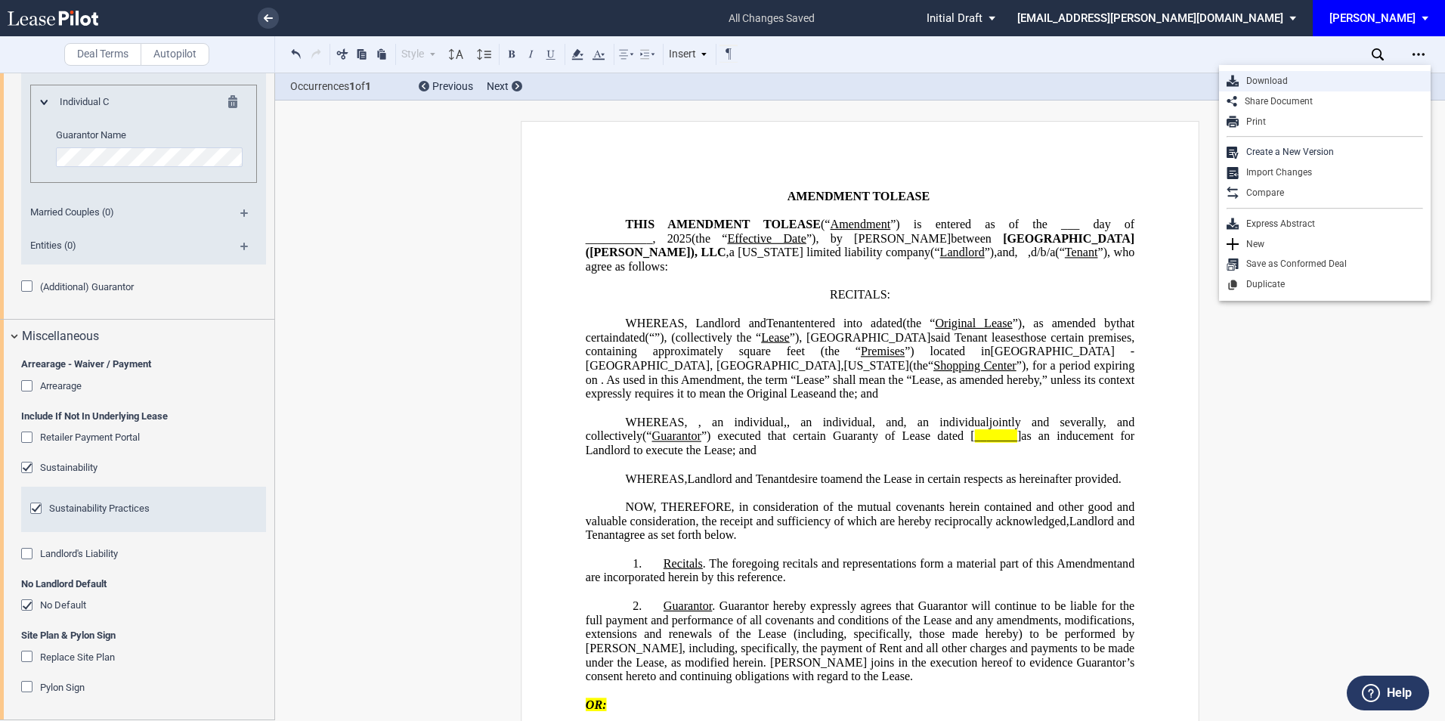
click at [1293, 79] on div "Download" at bounding box center [1330, 81] width 184 height 13
